Goal: Check status: Check status

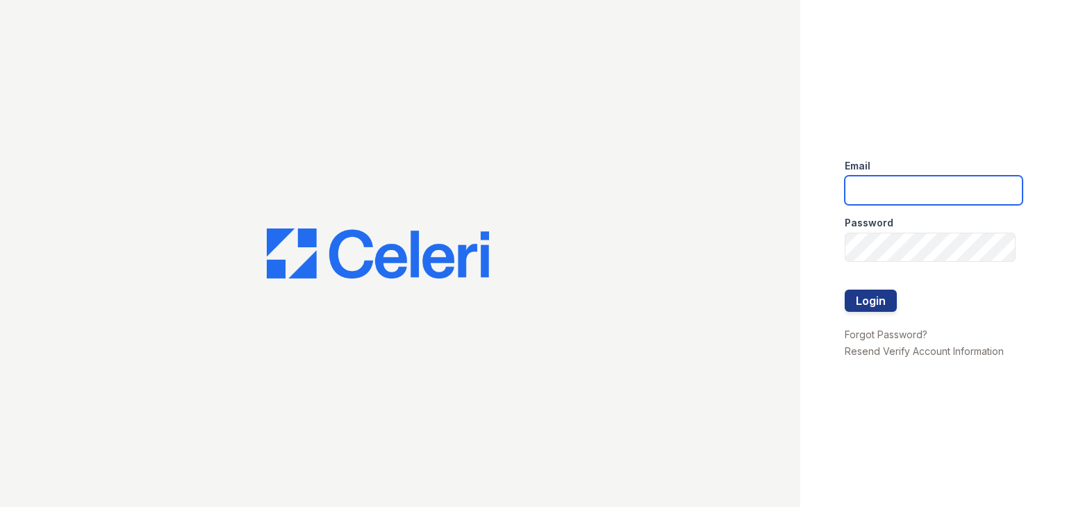
click at [959, 190] on input "email" at bounding box center [934, 190] width 178 height 29
type input "[EMAIL_ADDRESS][DOMAIN_NAME]"
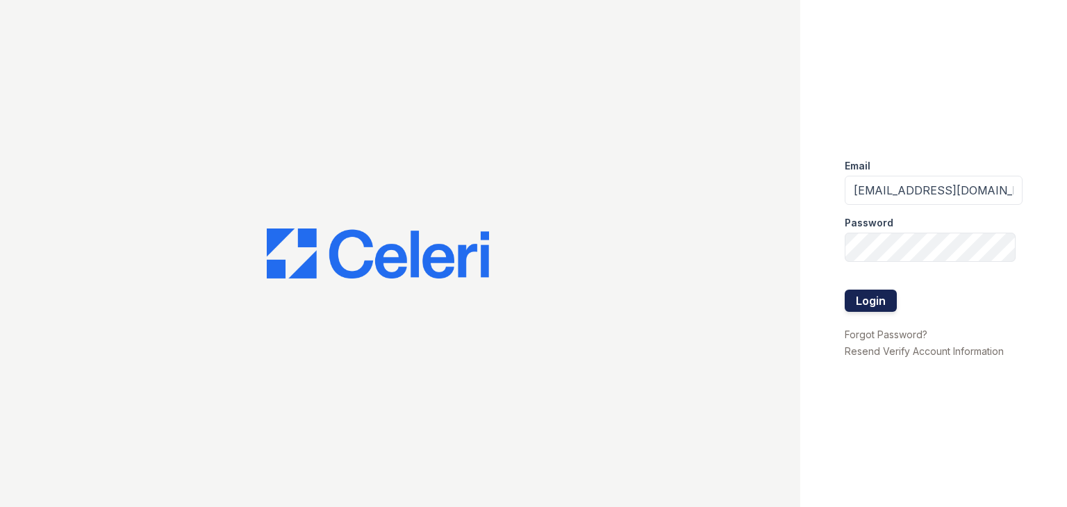
click at [867, 301] on button "Login" at bounding box center [871, 301] width 52 height 22
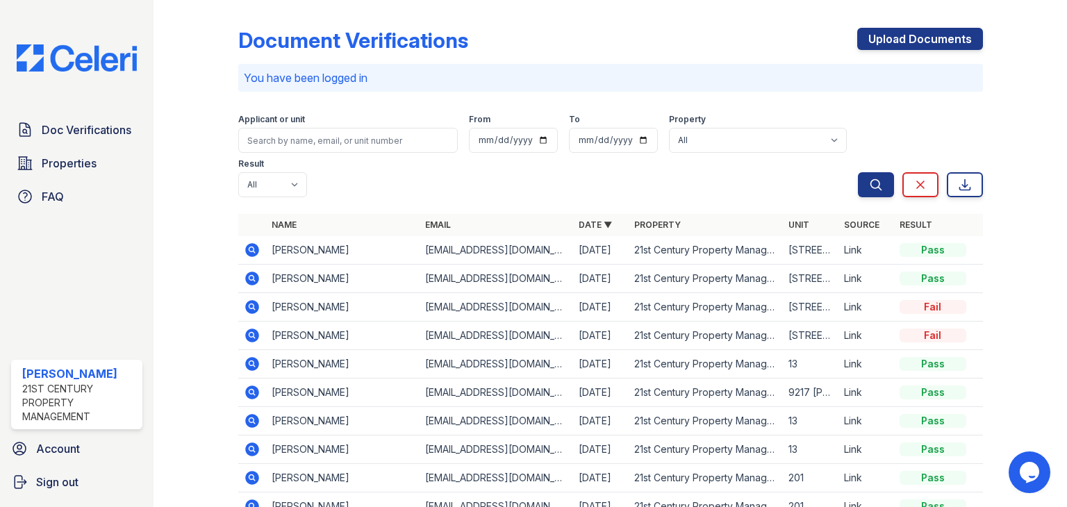
click at [253, 248] on icon at bounding box center [252, 250] width 14 height 14
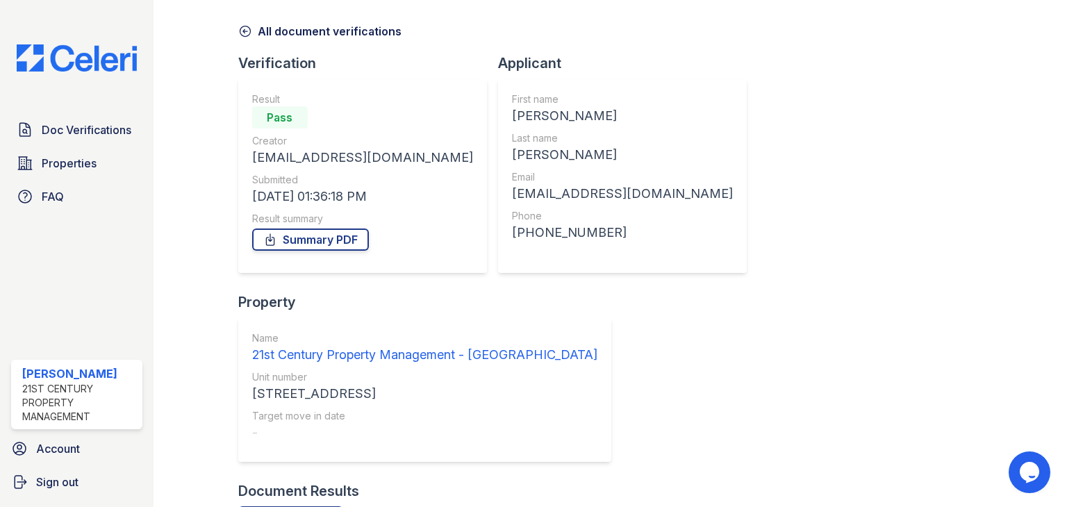
scroll to position [69, 0]
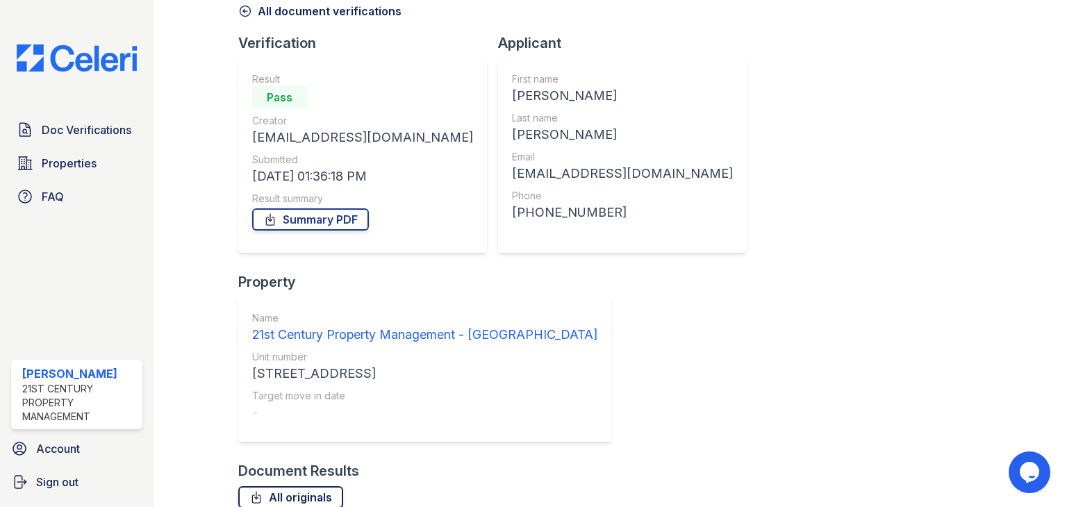
click at [300, 486] on link "All originals" at bounding box center [290, 497] width 105 height 22
click at [914, 170] on div "Document Verification 199533 All document verifications Verification Result Pas…" at bounding box center [610, 297] width 745 height 722
